Goal: Task Accomplishment & Management: Complete application form

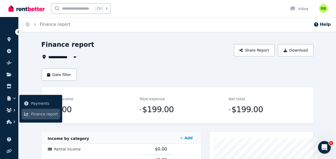
click at [10, 44] on li "Properties" at bounding box center [9, 40] width 10 height 11
click at [8, 40] on icon at bounding box center [8, 39] width 3 height 4
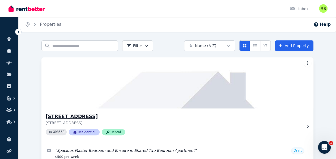
click at [56, 97] on img at bounding box center [178, 83] width 286 height 54
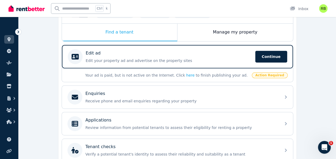
scroll to position [79, 0]
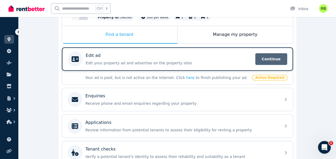
click at [266, 57] on span "Continue" at bounding box center [272, 59] width 32 height 12
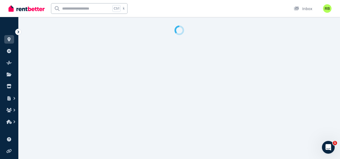
select select "***"
select select "**********"
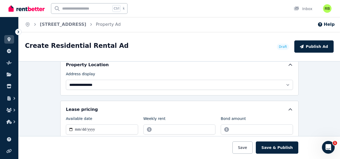
scroll to position [160, 0]
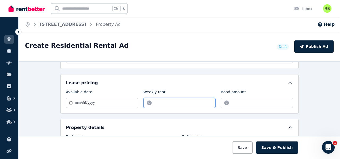
drag, startPoint x: 171, startPoint y: 100, endPoint x: 126, endPoint y: 108, distance: 45.7
click at [126, 108] on div "**********" at bounding box center [179, 93] width 239 height 39
type input "***"
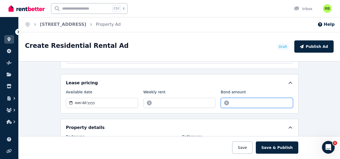
drag, startPoint x: 247, startPoint y: 100, endPoint x: 186, endPoint y: 115, distance: 62.2
type input "****"
click at [193, 93] on div "Weekly rent" at bounding box center [180, 92] width 72 height 7
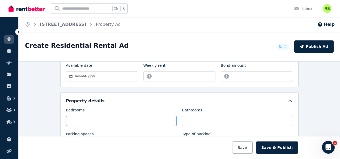
click at [100, 116] on input "*" at bounding box center [121, 121] width 111 height 10
type input "*"
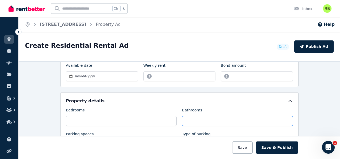
click at [199, 119] on input "*" at bounding box center [237, 121] width 111 height 10
type input "*"
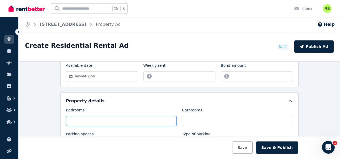
click at [148, 116] on input "*" at bounding box center [121, 121] width 111 height 10
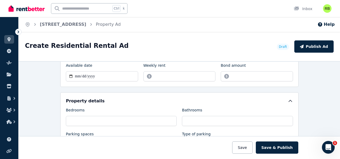
drag, startPoint x: 150, startPoint y: 107, endPoint x: 156, endPoint y: 98, distance: 10.9
click at [151, 107] on div "Bedrooms" at bounding box center [121, 110] width 111 height 7
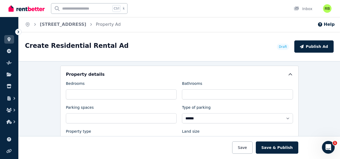
scroll to position [239, 0]
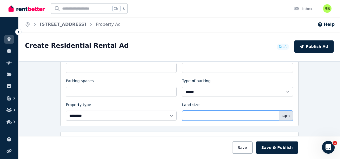
drag, startPoint x: 191, startPoint y: 114, endPoint x: 173, endPoint y: 117, distance: 18.4
click at [173, 117] on div "**********" at bounding box center [179, 87] width 227 height 66
type input "***"
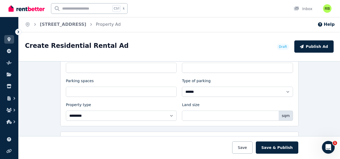
click at [298, 92] on div "**********" at bounding box center [180, 110] width 322 height 98
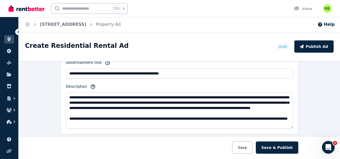
scroll to position [319, 0]
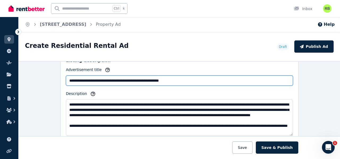
drag, startPoint x: 196, startPoint y: 76, endPoint x: 44, endPoint y: 93, distance: 153.0
click at [44, 93] on div "**********" at bounding box center [180, 110] width 322 height 98
type input "*"
drag, startPoint x: 170, startPoint y: 75, endPoint x: 128, endPoint y: 80, distance: 41.5
click at [128, 80] on input "**********" at bounding box center [179, 81] width 227 height 10
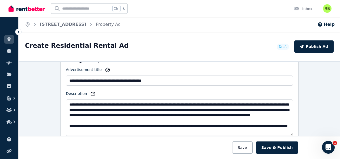
click at [124, 86] on div "**********" at bounding box center [179, 101] width 227 height 69
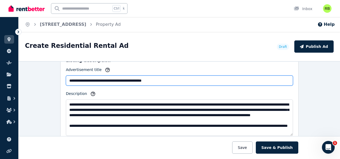
drag, startPoint x: 81, startPoint y: 77, endPoint x: 47, endPoint y: 80, distance: 34.1
click at [47, 80] on div "**********" at bounding box center [180, 110] width 322 height 98
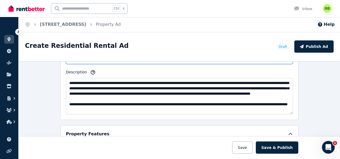
scroll to position [346, 0]
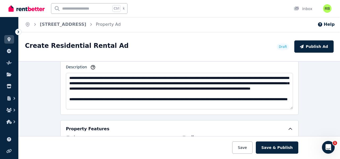
type input "**********"
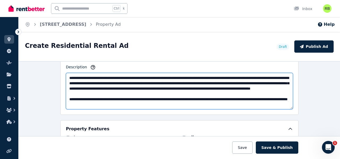
click at [68, 74] on textarea "**********" at bounding box center [179, 91] width 227 height 36
drag, startPoint x: 132, startPoint y: 101, endPoint x: 27, endPoint y: 90, distance: 105.6
click at [27, 90] on div "**********" at bounding box center [180, 110] width 322 height 98
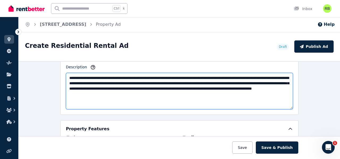
scroll to position [0, 0]
click at [196, 79] on textarea "**********" at bounding box center [179, 91] width 227 height 36
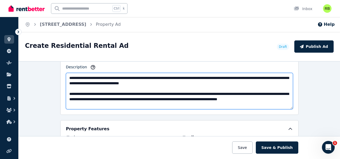
drag, startPoint x: 120, startPoint y: 91, endPoint x: 200, endPoint y: 90, distance: 79.8
click at [200, 90] on textarea "**********" at bounding box center [179, 91] width 227 height 36
drag, startPoint x: 266, startPoint y: 91, endPoint x: 260, endPoint y: 93, distance: 6.4
click at [260, 93] on textarea "**********" at bounding box center [179, 91] width 227 height 36
click at [171, 97] on textarea "**********" at bounding box center [179, 91] width 227 height 36
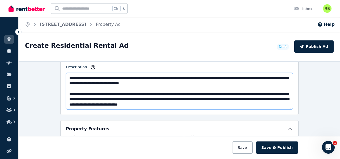
scroll to position [319, 0]
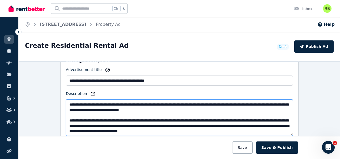
click at [66, 103] on textarea "**********" at bounding box center [179, 117] width 227 height 36
click at [168, 103] on textarea "**********" at bounding box center [179, 117] width 227 height 36
drag, startPoint x: 200, startPoint y: 104, endPoint x: 196, endPoint y: 102, distance: 4.2
click at [196, 102] on textarea "**********" at bounding box center [179, 117] width 227 height 36
drag, startPoint x: 103, startPoint y: 107, endPoint x: 165, endPoint y: 108, distance: 62.0
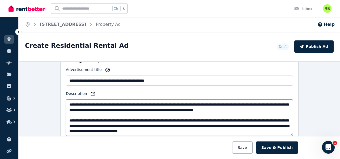
click at [165, 108] on textarea "**********" at bounding box center [179, 117] width 227 height 36
drag, startPoint x: 103, startPoint y: 107, endPoint x: 166, endPoint y: 112, distance: 63.5
click at [217, 107] on textarea "**********" at bounding box center [179, 117] width 227 height 36
click at [103, 108] on textarea "**********" at bounding box center [179, 117] width 227 height 36
click at [105, 108] on textarea "**********" at bounding box center [179, 117] width 227 height 36
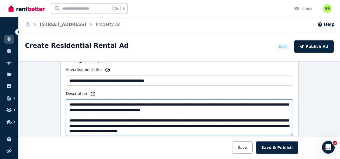
click at [102, 107] on textarea "**********" at bounding box center [179, 117] width 227 height 36
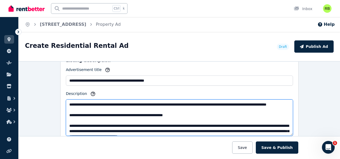
click at [133, 101] on textarea "**********" at bounding box center [179, 117] width 227 height 36
drag, startPoint x: 200, startPoint y: 102, endPoint x: 181, endPoint y: 103, distance: 18.6
click at [182, 103] on textarea "**********" at bounding box center [179, 117] width 227 height 36
click at [180, 102] on textarea "**********" at bounding box center [179, 117] width 227 height 36
click at [178, 107] on textarea "**********" at bounding box center [179, 117] width 227 height 36
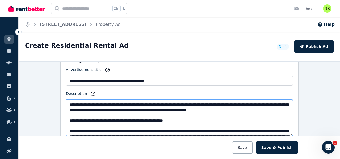
drag, startPoint x: 129, startPoint y: 107, endPoint x: 134, endPoint y: 108, distance: 5.2
click at [129, 107] on textarea "**********" at bounding box center [179, 117] width 227 height 36
drag, startPoint x: 133, startPoint y: 109, endPoint x: 177, endPoint y: 105, distance: 43.8
click at [177, 105] on textarea "**********" at bounding box center [179, 117] width 227 height 36
click at [273, 107] on textarea "**********" at bounding box center [179, 117] width 227 height 36
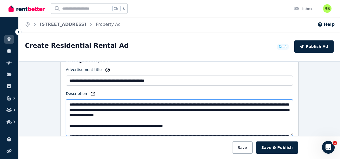
drag, startPoint x: 64, startPoint y: 122, endPoint x: 65, endPoint y: 126, distance: 4.3
click at [66, 122] on textarea "**********" at bounding box center [179, 117] width 227 height 36
drag, startPoint x: 178, startPoint y: 122, endPoint x: 182, endPoint y: 124, distance: 4.8
click at [178, 121] on textarea "**********" at bounding box center [179, 117] width 227 height 36
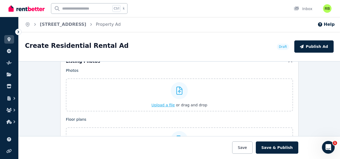
scroll to position [638, 0]
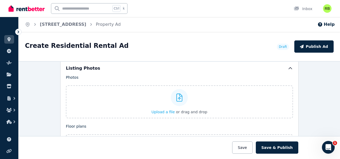
type textarea "**********"
click at [167, 110] on span "Upload a file" at bounding box center [163, 112] width 23 height 4
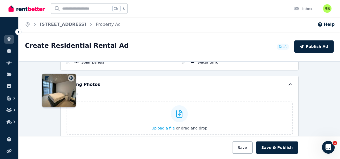
scroll to position [622, 0]
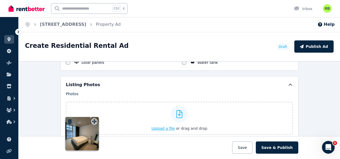
drag, startPoint x: 202, startPoint y: 69, endPoint x: 91, endPoint y: 115, distance: 119.6
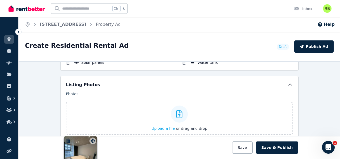
click at [91, 115] on div "Photos Upload a file or drag and drop Uploaded " att.j6s2XO8CnP6sRAFrFosKfXvOMP…" at bounding box center [179, 131] width 227 height 81
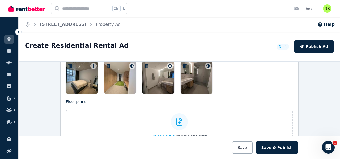
scroll to position [648, 0]
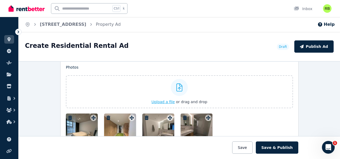
click at [160, 100] on span "Upload a file" at bounding box center [163, 102] width 23 height 4
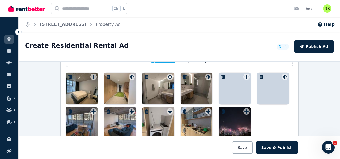
scroll to position [681, 0]
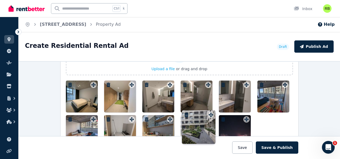
drag, startPoint x: 244, startPoint y: 78, endPoint x: 210, endPoint y: 107, distance: 44.7
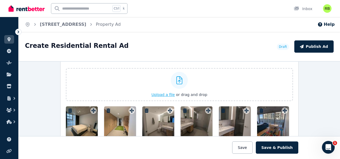
scroll to position [655, 0]
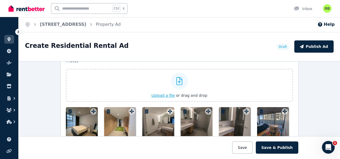
click at [162, 93] on span "Upload a file" at bounding box center [163, 95] width 23 height 4
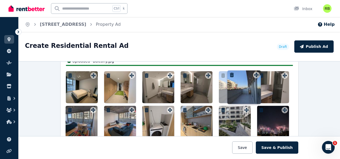
scroll to position [702, 0]
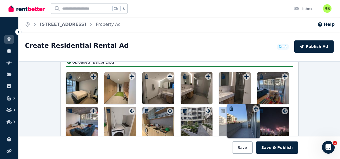
drag, startPoint x: 281, startPoint y: 75, endPoint x: 254, endPoint y: 102, distance: 38.9
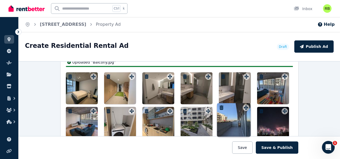
click at [254, 102] on div at bounding box center [179, 105] width 227 height 66
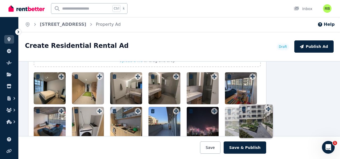
scroll to position [690, 39]
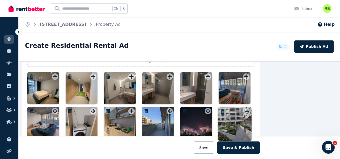
drag, startPoint x: 208, startPoint y: 106, endPoint x: 248, endPoint y: 105, distance: 40.4
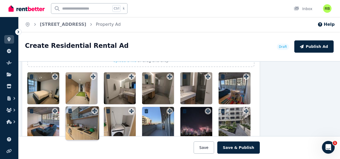
drag, startPoint x: 130, startPoint y: 109, endPoint x: 94, endPoint y: 108, distance: 35.7
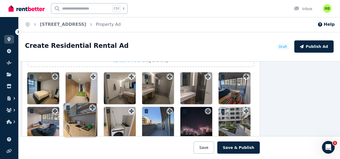
click at [94, 108] on div "Photos Upload a file or drag and drop Uploaded " att.j6s2XO8CnP6sRAFrFosKfXvOMP…" at bounding box center [140, 80] width 227 height 115
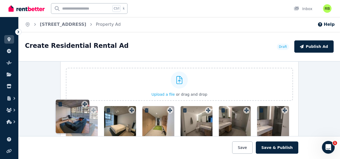
scroll to position [656, 0]
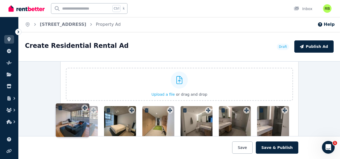
drag, startPoint x: 52, startPoint y: 107, endPoint x: 85, endPoint y: 104, distance: 33.2
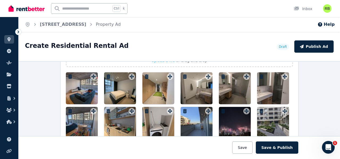
scroll to position [682, 0]
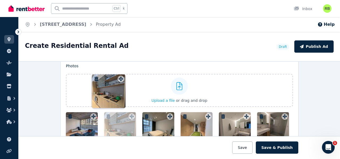
drag, startPoint x: 130, startPoint y: 115, endPoint x: 123, endPoint y: 83, distance: 33.2
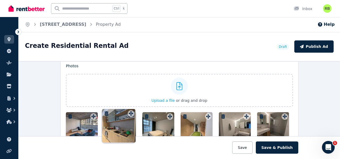
click at [121, 75] on div "Photos Upload a file or drag and drop Uploaded " att.j6s2XO8CnP6sRAFrFosKfXvOMP…" at bounding box center [179, 120] width 227 height 115
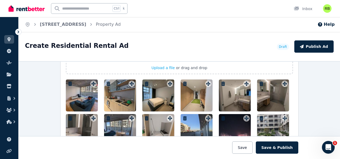
scroll to position [676, 0]
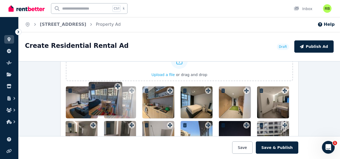
drag, startPoint x: 129, startPoint y: 121, endPoint x: 117, endPoint y: 82, distance: 41.1
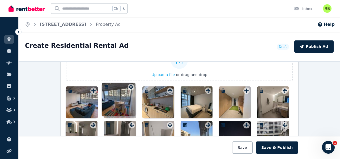
click at [117, 82] on div "Photos Upload a file or drag and drop Uploaded " att.j6s2XO8CnP6sRAFrFosKfXvOMP…" at bounding box center [179, 95] width 227 height 115
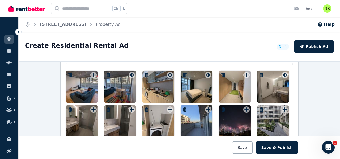
scroll to position [702, 0]
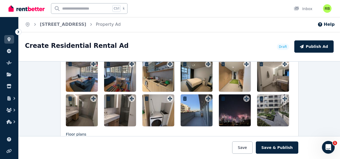
drag, startPoint x: 122, startPoint y: 107, endPoint x: 119, endPoint y: 122, distance: 15.3
click at [119, 122] on div at bounding box center [120, 110] width 32 height 32
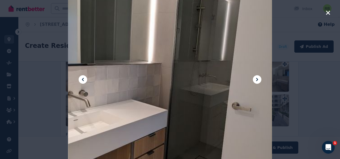
drag, startPoint x: 338, startPoint y: 110, endPoint x: 317, endPoint y: 108, distance: 21.3
click at [337, 110] on div at bounding box center [170, 79] width 340 height 159
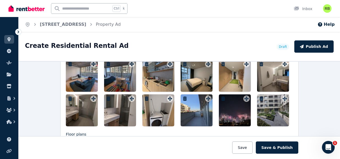
drag, startPoint x: 123, startPoint y: 102, endPoint x: 115, endPoint y: 112, distance: 12.7
click at [115, 112] on div at bounding box center [120, 110] width 32 height 32
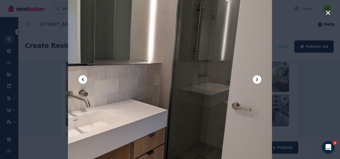
click at [330, 107] on div at bounding box center [170, 79] width 340 height 159
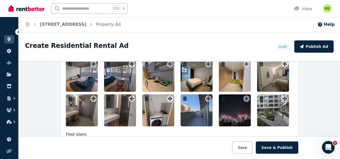
click at [125, 102] on div at bounding box center [120, 110] width 32 height 32
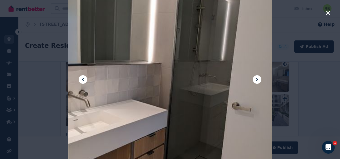
click at [335, 120] on div at bounding box center [170, 79] width 340 height 159
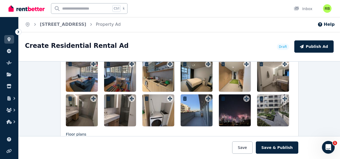
click at [121, 106] on div at bounding box center [120, 110] width 32 height 32
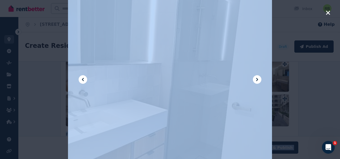
click at [196, 104] on div "**********" at bounding box center [180, 95] width 322 height 127
click at [315, 97] on div at bounding box center [170, 79] width 340 height 159
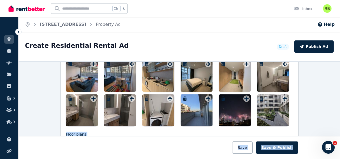
click at [106, 97] on icon "button" at bounding box center [108, 99] width 5 height 4
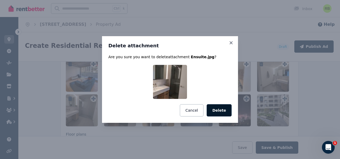
click at [220, 106] on button "Delete" at bounding box center [219, 110] width 25 height 12
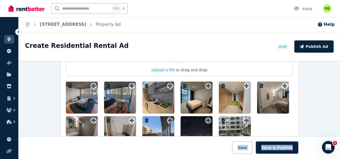
scroll to position [676, 0]
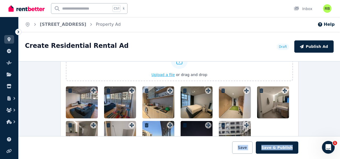
click at [157, 73] on span "Upload a file" at bounding box center [163, 75] width 23 height 4
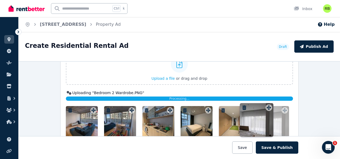
scroll to position [672, 0]
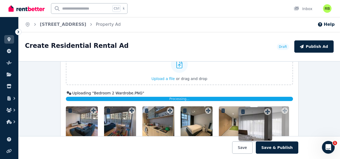
drag, startPoint x: 283, startPoint y: 111, endPoint x: 269, endPoint y: 106, distance: 15.0
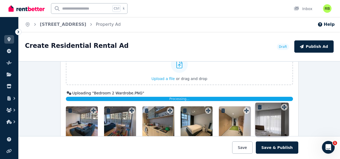
click at [267, 106] on div "Photos Upload a file or drag and drop Uploaded " att.j6s2XO8CnP6sRAFrFosKfXvOMP…" at bounding box center [179, 106] width 227 height 131
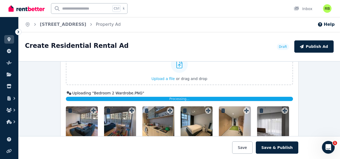
click at [174, 97] on span "Processing..." at bounding box center [180, 99] width 20 height 4
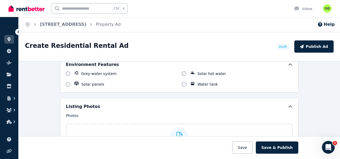
scroll to position [661, 0]
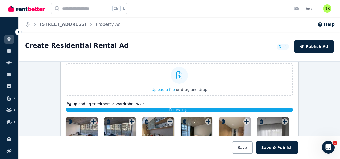
click at [157, 108] on div "Processing..." at bounding box center [179, 110] width 227 height 4
click at [163, 88] on span "Upload a file" at bounding box center [163, 90] width 23 height 4
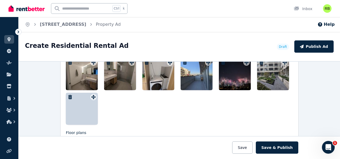
scroll to position [728, 0]
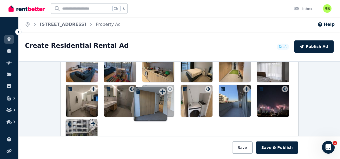
drag, startPoint x: 91, startPoint y: 123, endPoint x: 162, endPoint y: 90, distance: 78.1
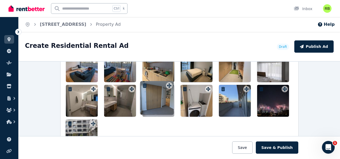
click at [162, 90] on div "Photos Upload a file or drag and drop Uploaded " att.j6s2XO8CnP6sRAFrFosKfXvOMP…" at bounding box center [179, 68] width 227 height 166
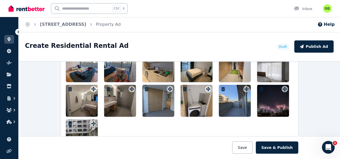
scroll to position [701, 0]
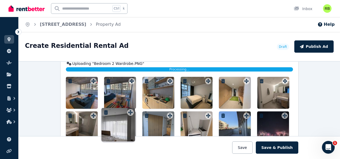
drag, startPoint x: 284, startPoint y: 78, endPoint x: 130, endPoint y: 108, distance: 156.2
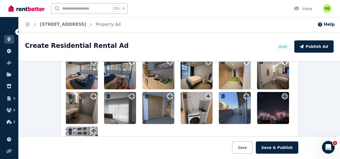
scroll to position [728, 0]
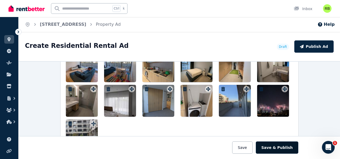
click at [279, 148] on button "Save & Publish" at bounding box center [277, 147] width 43 height 12
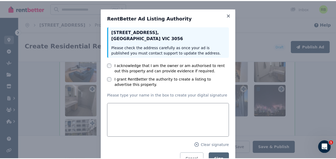
scroll to position [2, 0]
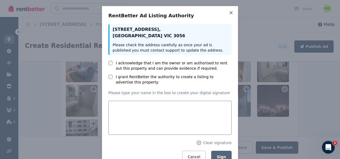
click at [158, 64] on label "I acknowledge that I am the owner or am authorised to rent out this property an…" at bounding box center [174, 65] width 116 height 11
click at [147, 77] on label "I grant RentBetter the authority to create a listing to advertise this property." at bounding box center [174, 79] width 116 height 11
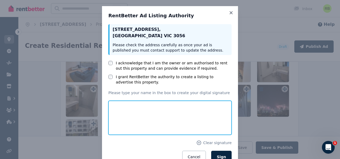
click at [139, 117] on input "text" at bounding box center [170, 118] width 123 height 34
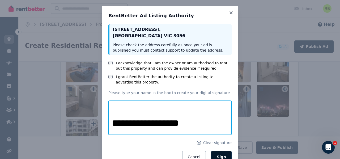
type input "**********"
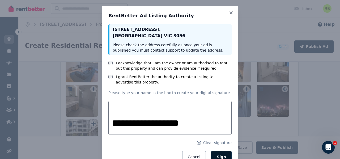
click at [220, 153] on button "Sign" at bounding box center [221, 157] width 20 height 12
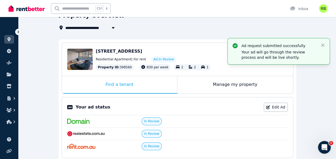
scroll to position [22, 0]
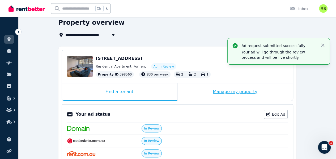
click at [245, 91] on div "Manage my property" at bounding box center [236, 92] width 116 height 18
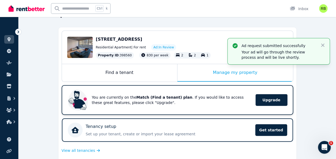
scroll to position [49, 0]
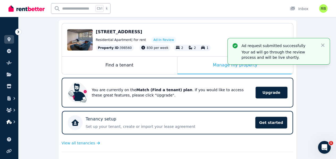
click at [10, 120] on icon "button" at bounding box center [8, 122] width 5 height 4
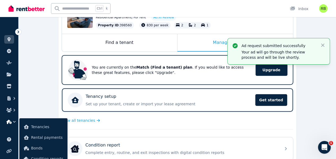
scroll to position [75, 0]
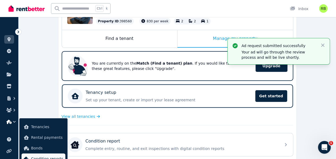
click at [47, 154] on link "Condition reports" at bounding box center [44, 158] width 44 height 11
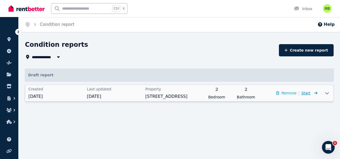
click at [312, 93] on span "Start" at bounding box center [310, 93] width 16 height 6
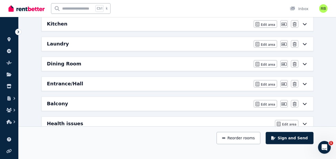
scroll to position [238, 0]
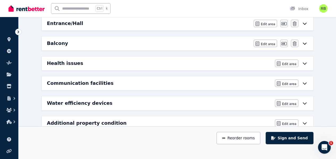
click at [304, 116] on div "Additional property condition Edit area Edit area" at bounding box center [178, 123] width 272 height 14
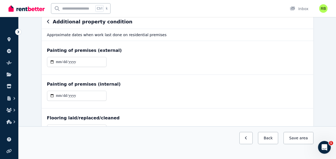
scroll to position [24, 0]
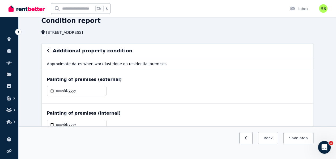
click at [47, 49] on icon "button" at bounding box center [48, 50] width 3 height 4
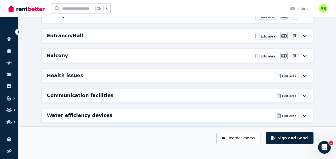
scroll to position [238, 0]
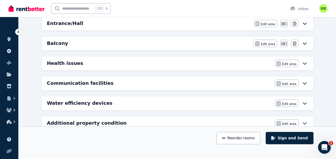
click at [306, 119] on div "Edit area Edit area" at bounding box center [291, 122] width 33 height 7
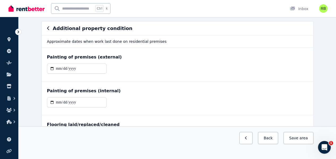
scroll to position [53, 0]
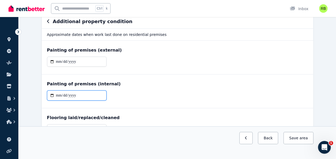
click at [60, 93] on input "date" at bounding box center [77, 95] width 60 height 10
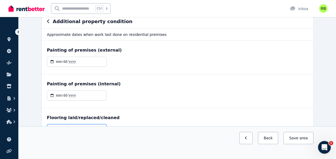
click at [57, 126] on input "date" at bounding box center [77, 129] width 60 height 10
type input "**********"
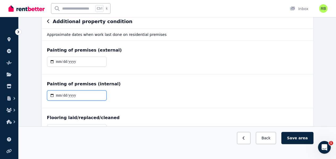
click at [59, 94] on input "date" at bounding box center [77, 95] width 60 height 10
type input "**********"
click at [219, 87] on div "**********" at bounding box center [178, 91] width 272 height 34
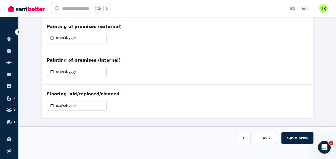
scroll to position [77, 0]
click at [301, 141] on span "area" at bounding box center [303, 137] width 9 height 5
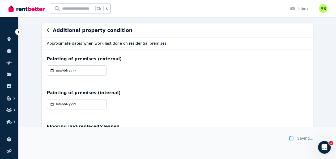
scroll to position [0, 0]
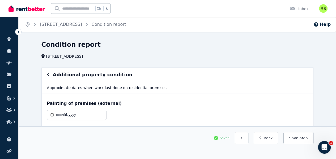
click at [51, 75] on div "Additional property condition" at bounding box center [177, 74] width 261 height 7
click at [48, 74] on icon "button" at bounding box center [48, 74] width 3 height 4
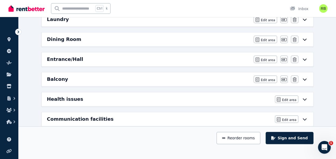
scroll to position [213, 0]
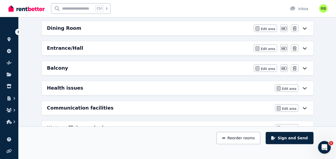
click at [307, 86] on icon at bounding box center [305, 88] width 6 height 4
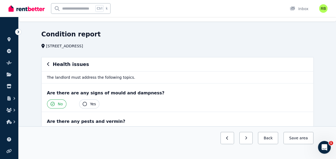
scroll to position [0, 0]
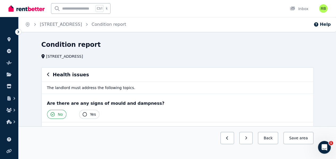
click at [53, 77] on h6 "Health issues" at bounding box center [71, 74] width 36 height 7
click at [49, 74] on div "Health issues" at bounding box center [177, 74] width 261 height 7
click at [47, 75] on icon "button" at bounding box center [48, 74] width 3 height 4
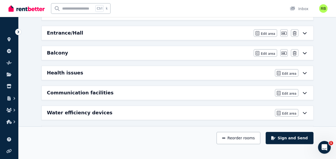
scroll to position [238, 0]
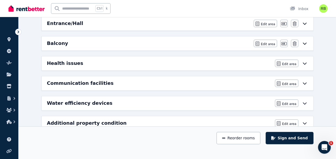
click at [305, 101] on icon at bounding box center [305, 103] width 6 height 4
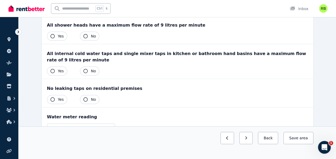
scroll to position [0, 0]
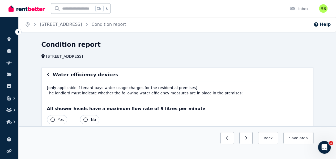
click at [47, 76] on icon "button" at bounding box center [48, 74] width 3 height 4
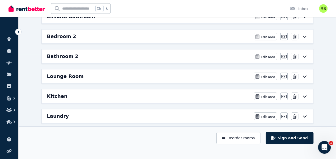
scroll to position [160, 0]
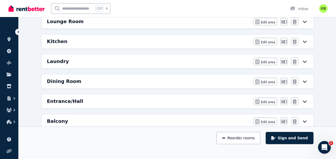
click at [302, 79] on icon at bounding box center [305, 81] width 6 height 4
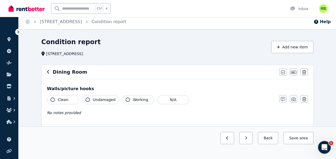
scroll to position [0, 0]
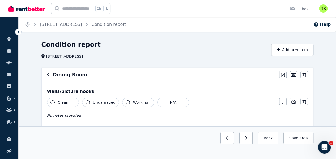
click at [60, 103] on span "Clean" at bounding box center [63, 102] width 11 height 5
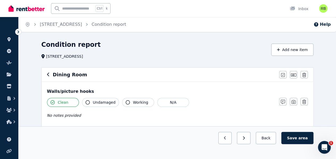
click at [100, 101] on span "Undamaged" at bounding box center [104, 102] width 23 height 5
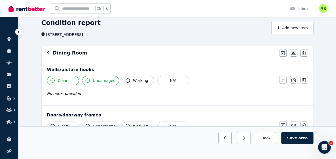
scroll to position [53, 0]
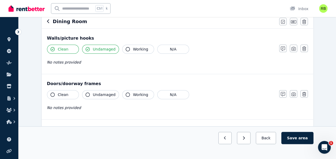
click at [59, 95] on span "Clean" at bounding box center [63, 94] width 11 height 5
click at [94, 92] on span "Undamaged" at bounding box center [104, 94] width 23 height 5
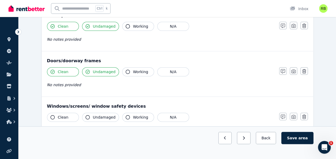
scroll to position [106, 0]
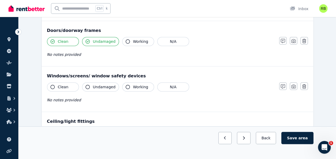
click at [67, 85] on button "Clean" at bounding box center [63, 86] width 32 height 9
click at [96, 84] on span "Undamaged" at bounding box center [104, 86] width 23 height 5
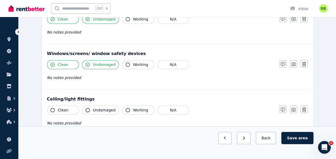
scroll to position [160, 0]
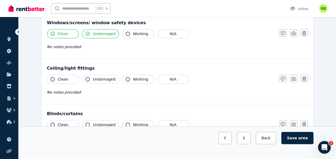
click at [63, 77] on span "Clean" at bounding box center [63, 79] width 11 height 5
drag, startPoint x: 61, startPoint y: 76, endPoint x: 65, endPoint y: 76, distance: 4.3
click at [63, 77] on span "Clean" at bounding box center [63, 79] width 11 height 5
click at [55, 79] on button "Clean" at bounding box center [63, 79] width 32 height 9
drag, startPoint x: 106, startPoint y: 78, endPoint x: 109, endPoint y: 78, distance: 2.7
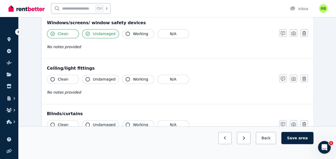
click at [106, 78] on span "Undamaged" at bounding box center [104, 79] width 23 height 5
click at [138, 77] on span "Working" at bounding box center [140, 79] width 15 height 5
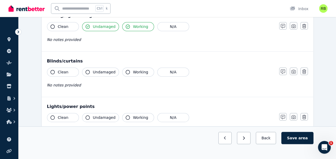
scroll to position [213, 0]
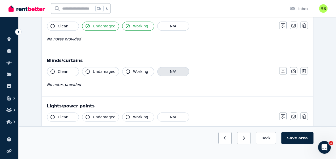
click at [170, 67] on button "N/A" at bounding box center [173, 71] width 32 height 9
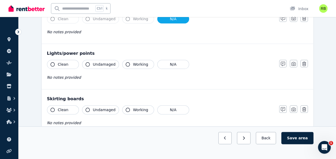
scroll to position [266, 0]
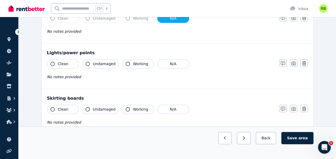
drag, startPoint x: 107, startPoint y: 61, endPoint x: 136, endPoint y: 57, distance: 29.0
click at [108, 61] on span "Undamaged" at bounding box center [104, 63] width 23 height 5
click at [138, 59] on button "Working" at bounding box center [138, 63] width 32 height 9
drag, startPoint x: 64, startPoint y: 109, endPoint x: 68, endPoint y: 108, distance: 4.4
click at [65, 108] on span "Clean" at bounding box center [63, 109] width 11 height 5
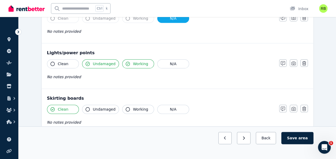
drag, startPoint x: 98, startPoint y: 107, endPoint x: 102, endPoint y: 107, distance: 3.7
click at [99, 107] on span "Undamaged" at bounding box center [104, 109] width 23 height 5
click at [134, 105] on button "Working" at bounding box center [138, 109] width 32 height 9
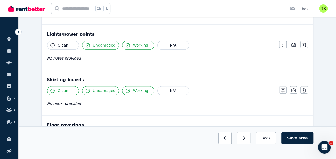
scroll to position [293, 0]
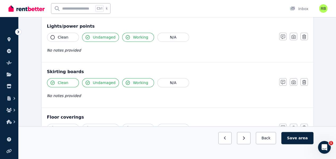
click at [134, 82] on span "Working" at bounding box center [140, 82] width 15 height 5
click at [126, 81] on icon "button" at bounding box center [128, 83] width 4 height 4
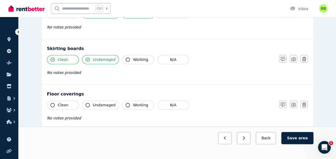
scroll to position [346, 0]
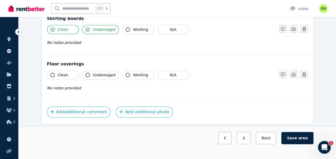
drag, startPoint x: 65, startPoint y: 73, endPoint x: 89, endPoint y: 75, distance: 24.3
click at [65, 73] on span "Clean" at bounding box center [63, 74] width 11 height 5
click at [99, 72] on span "Undamaged" at bounding box center [104, 74] width 23 height 5
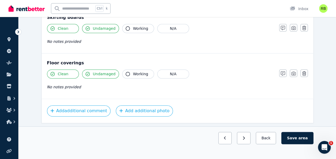
scroll to position [350, 0]
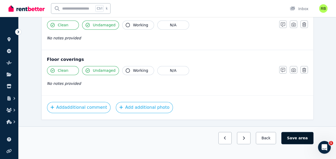
click at [300, 144] on button "Save area" at bounding box center [298, 138] width 32 height 12
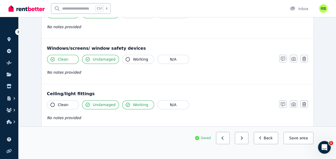
scroll to position [0, 0]
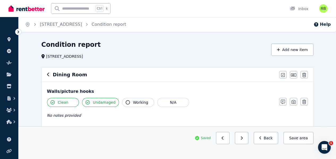
click at [49, 74] on icon "button" at bounding box center [48, 74] width 3 height 4
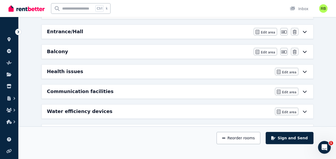
scroll to position [238, 0]
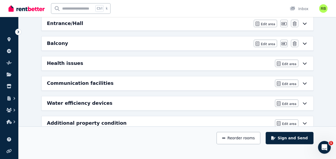
click at [306, 41] on icon at bounding box center [305, 43] width 6 height 4
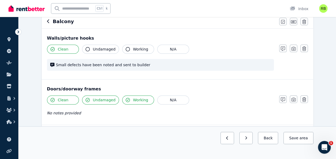
scroll to position [0, 0]
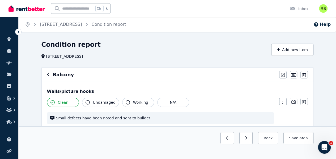
click at [49, 75] on icon "button" at bounding box center [48, 74] width 3 height 4
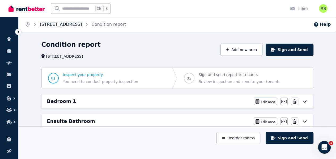
click at [71, 23] on link "[STREET_ADDRESS]" at bounding box center [61, 24] width 42 height 5
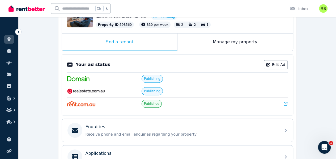
scroll to position [80, 0]
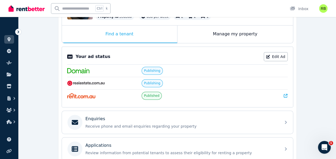
click at [285, 94] on icon at bounding box center [286, 96] width 4 height 4
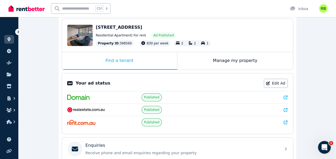
click at [287, 96] on icon at bounding box center [286, 97] width 4 height 4
click at [286, 108] on icon at bounding box center [286, 110] width 4 height 4
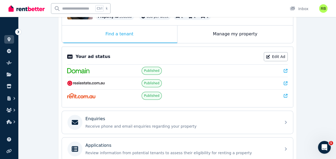
scroll to position [106, 0]
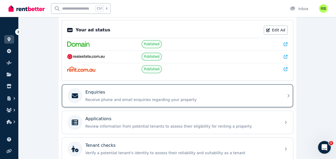
drag, startPoint x: 155, startPoint y: 94, endPoint x: 153, endPoint y: 93, distance: 3.0
click at [155, 94] on div "Enquiries Receive phone and email enquiries regarding your property" at bounding box center [182, 95] width 193 height 13
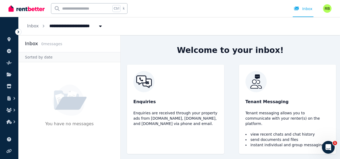
click at [157, 92] on img at bounding box center [176, 81] width 85 height 21
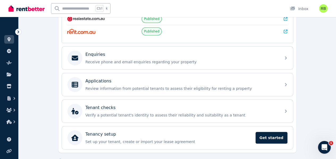
scroll to position [155, 0]
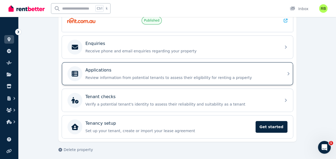
click at [130, 76] on p "Review information from potential tenants to assess their eligibility for renti…" at bounding box center [182, 77] width 193 height 5
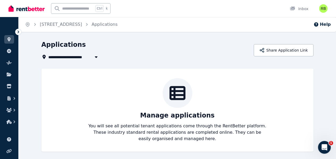
scroll to position [2, 0]
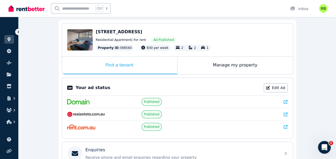
scroll to position [155, 0]
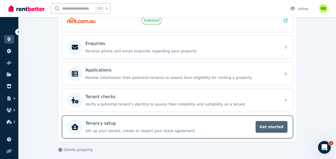
click at [270, 125] on span "Get started" at bounding box center [272, 127] width 32 height 12
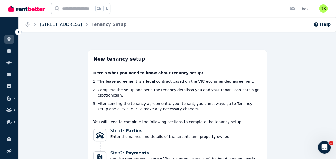
click at [71, 22] on link "[STREET_ADDRESS]" at bounding box center [61, 24] width 42 height 5
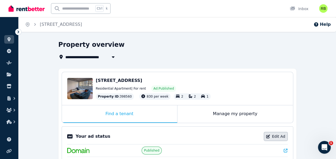
click at [278, 136] on link "Edit Ad" at bounding box center [276, 136] width 24 height 9
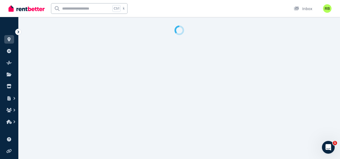
select select "***"
select select "**********"
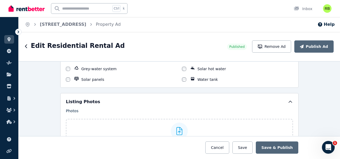
scroll to position [665, 0]
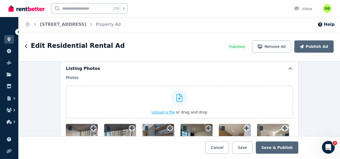
click at [171, 91] on div at bounding box center [179, 97] width 17 height 17
click at [0, 0] on input "Upload a file or drag and drop" at bounding box center [0, 0] width 0 height 0
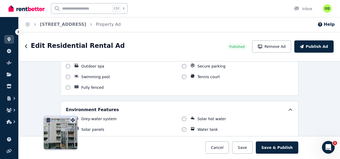
scroll to position [608, 0]
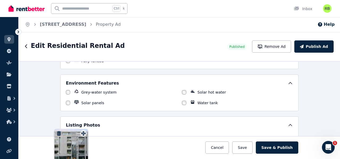
drag, startPoint x: 129, startPoint y: 100, endPoint x: 83, endPoint y: 124, distance: 52.0
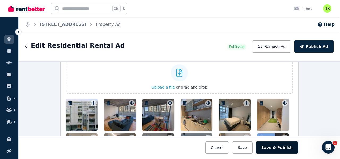
click at [282, 146] on button "Save & Publish" at bounding box center [277, 147] width 43 height 12
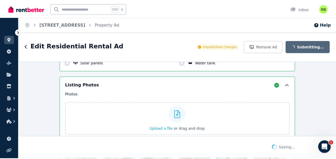
scroll to position [731, 0]
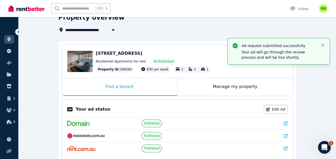
scroll to position [22, 0]
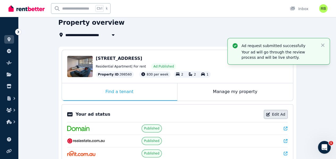
click at [270, 115] on icon at bounding box center [269, 115] width 4 height 4
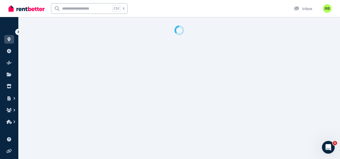
select select "***"
select select "**********"
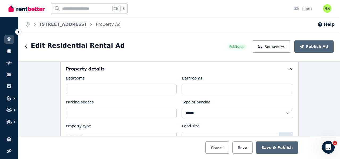
scroll to position [272, 0]
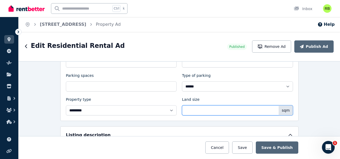
click at [198, 106] on input "***" at bounding box center [237, 110] width 111 height 10
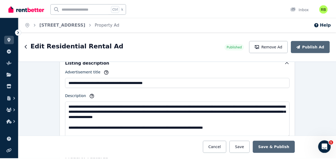
scroll to position [351, 0]
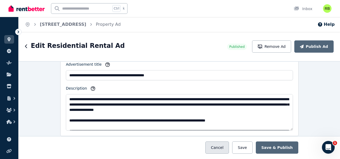
click at [227, 146] on button "Cancel" at bounding box center [218, 147] width 24 height 12
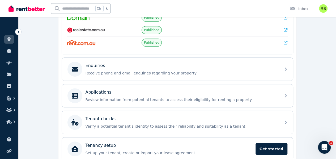
scroll to position [155, 0]
